Goal: Check status: Check status

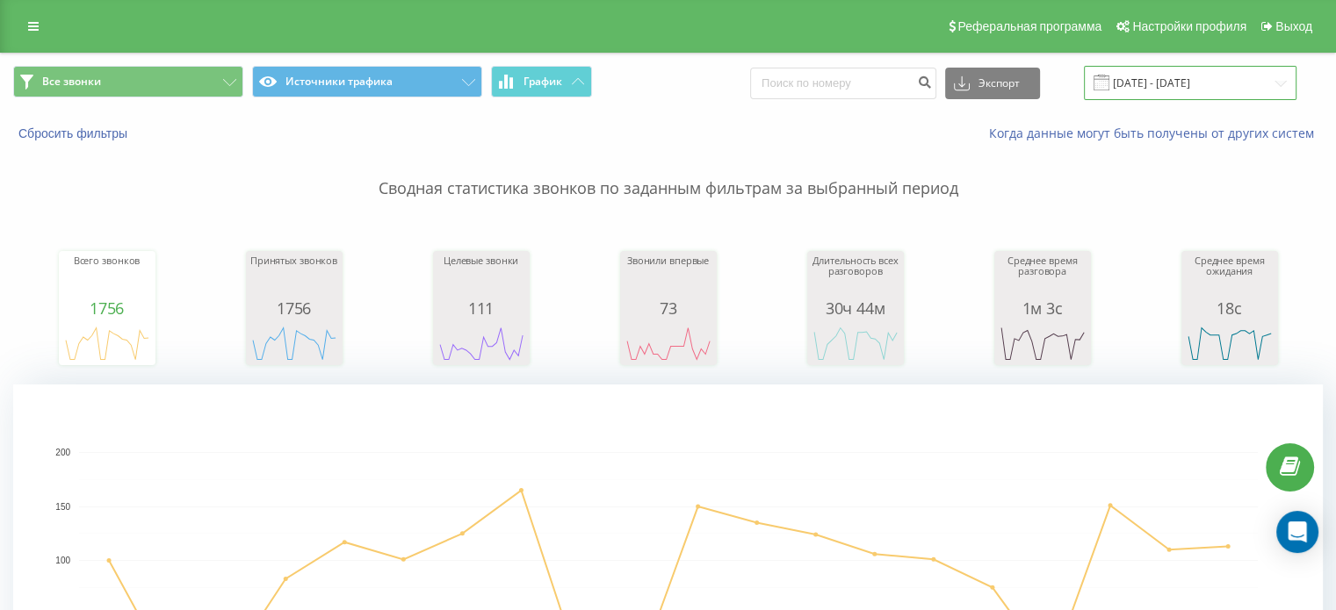
click at [1191, 85] on input "01.08.2025 - 20.08.2025" at bounding box center [1190, 83] width 213 height 34
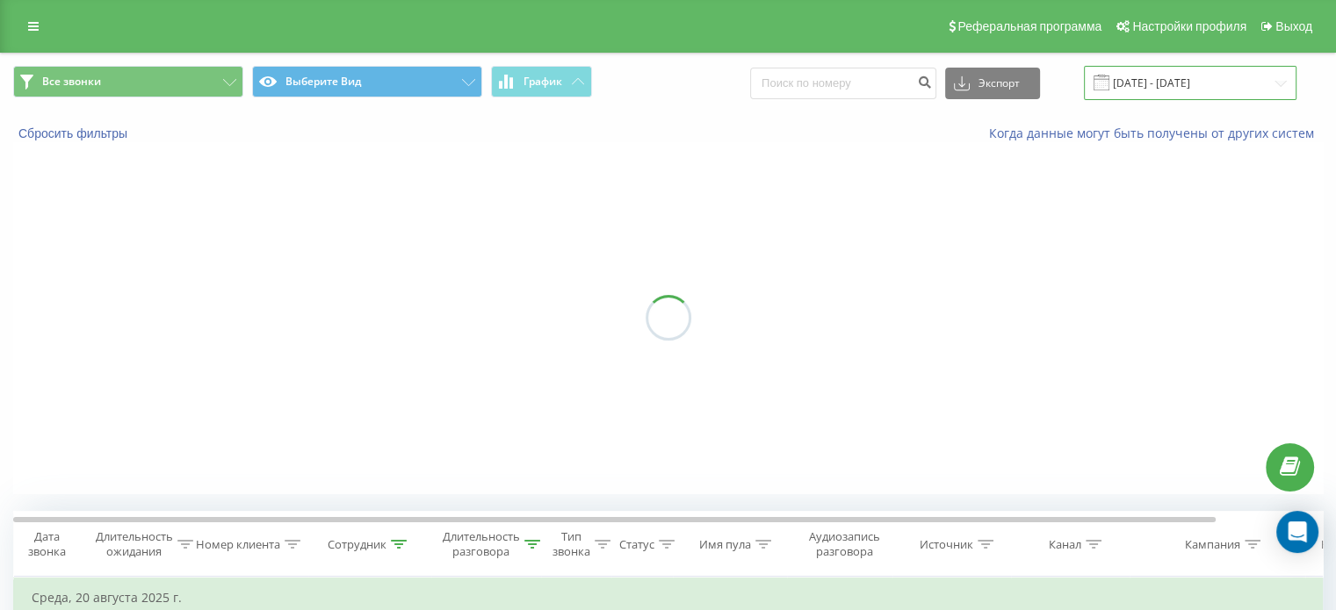
click at [1156, 85] on input "01.08.2025 - 20.08.2025" at bounding box center [1190, 83] width 213 height 34
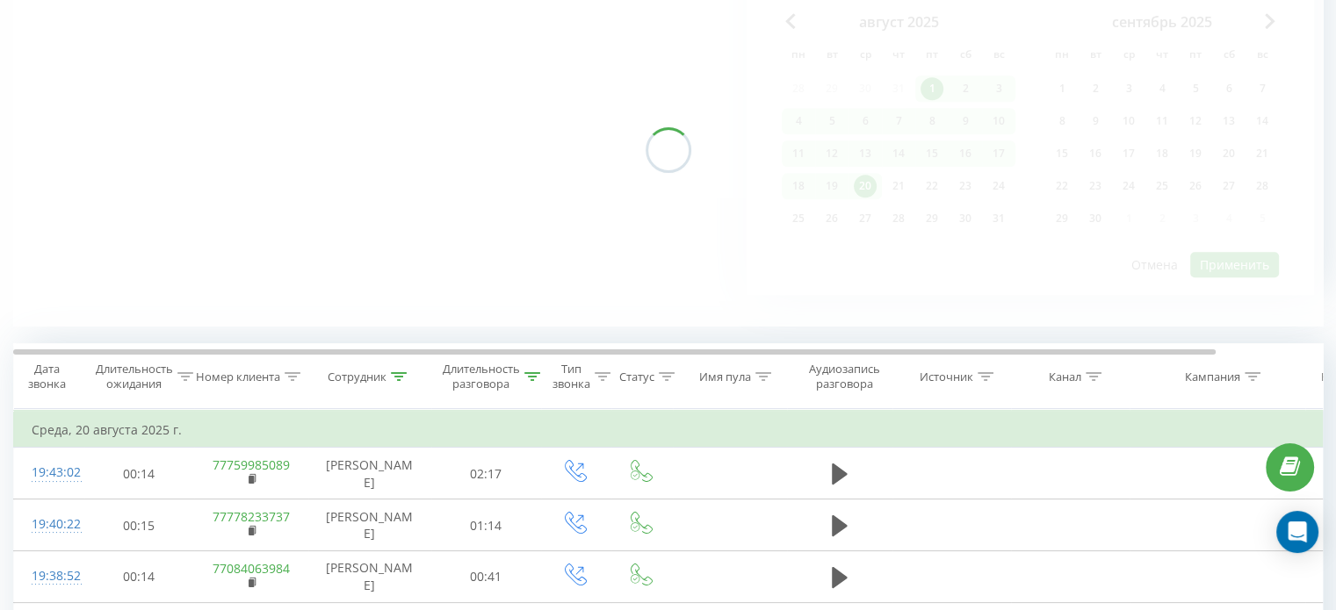
scroll to position [176, 0]
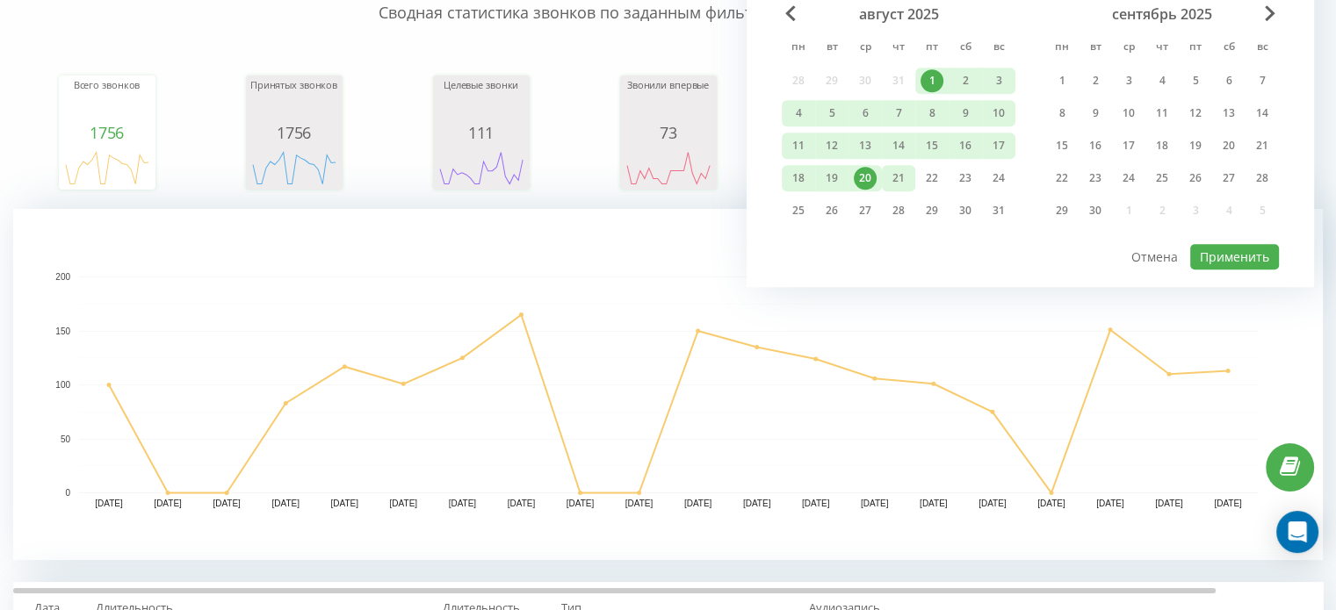
click at [898, 175] on font "21" at bounding box center [898, 177] width 12 height 15
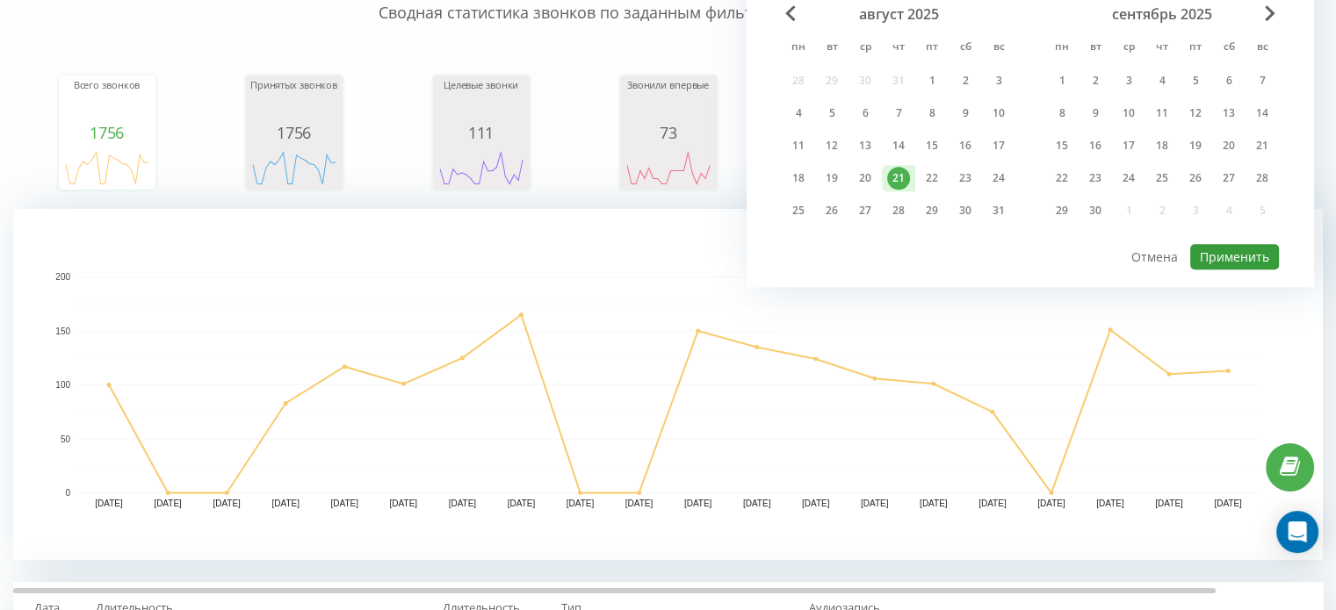
click at [1259, 259] on font "Применить" at bounding box center [1234, 257] width 69 height 17
type input "21.08.2025 - 21.08.2025"
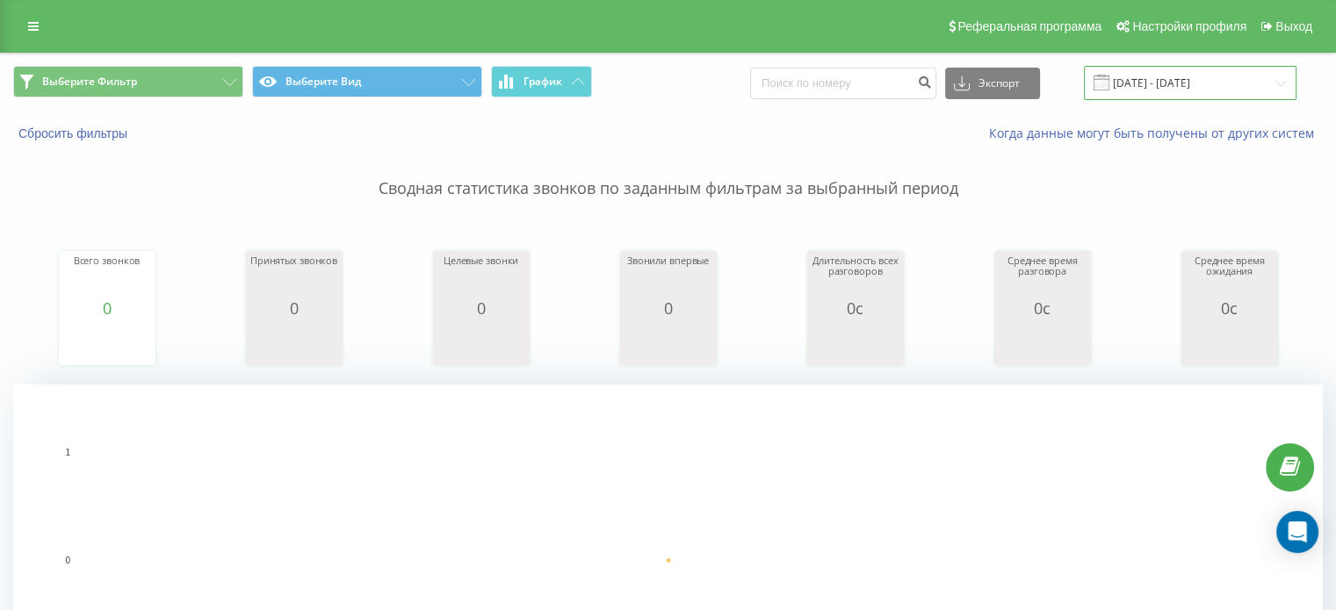
drag, startPoint x: 1238, startPoint y: 76, endPoint x: 1260, endPoint y: 80, distance: 22.4
click at [1238, 76] on input "[DATE] - [DATE]" at bounding box center [1190, 83] width 213 height 34
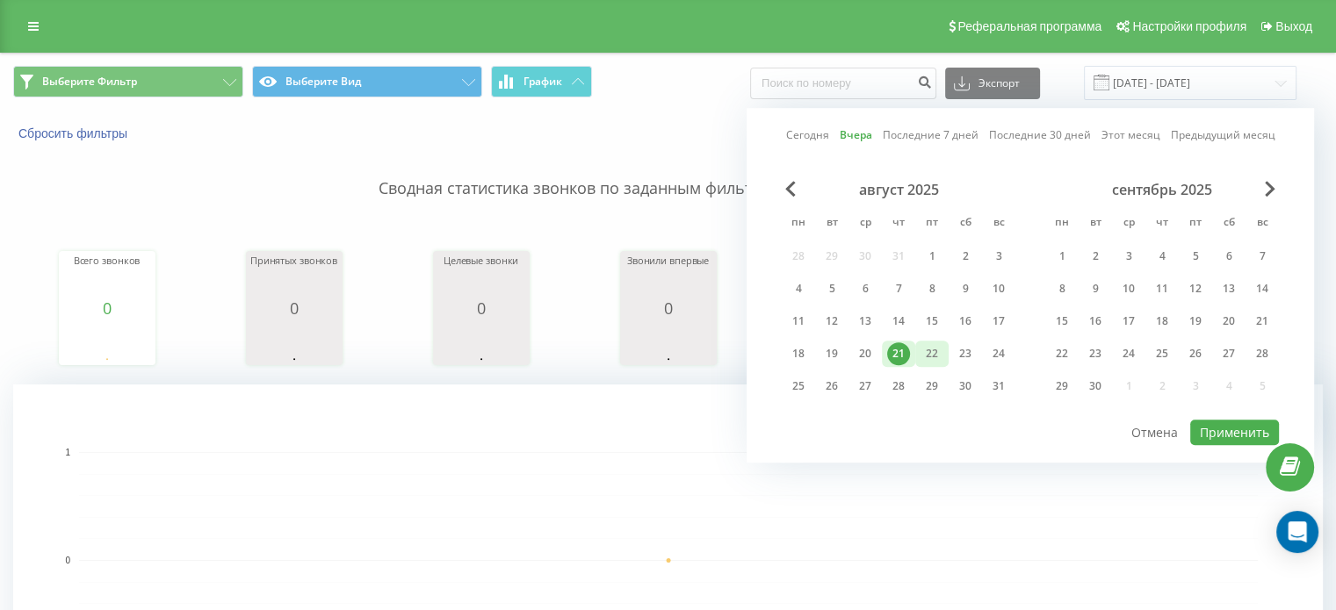
click at [934, 356] on font "22" at bounding box center [932, 353] width 12 height 15
click at [1215, 424] on font "Применить" at bounding box center [1234, 432] width 69 height 17
type input "[DATE] - [DATE]"
